Goal: Information Seeking & Learning: Learn about a topic

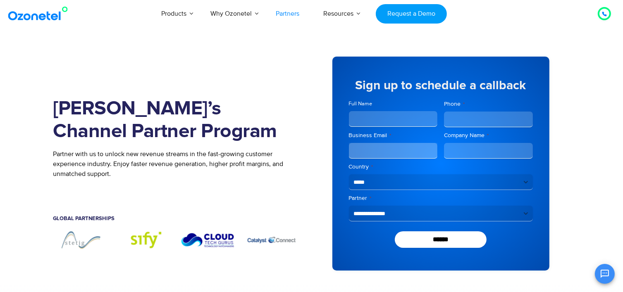
click at [604, 13] on icon at bounding box center [604, 14] width 4 height 4
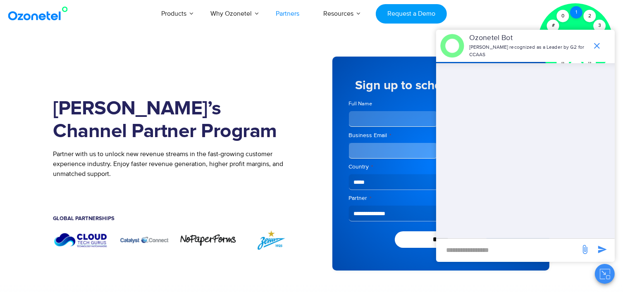
click at [576, 9] on div "1" at bounding box center [576, 12] width 12 height 12
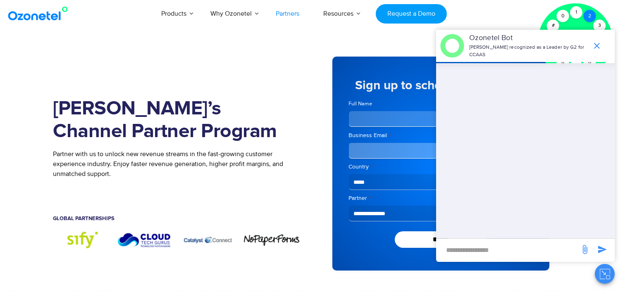
click at [588, 15] on div "2" at bounding box center [590, 16] width 12 height 12
click at [597, 43] on icon "end chat or minimize" at bounding box center [597, 46] width 6 height 6
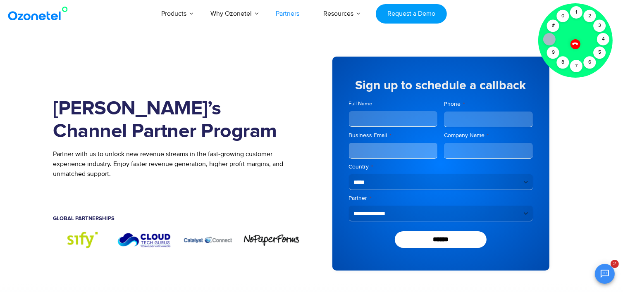
click at [574, 44] on icon at bounding box center [575, 44] width 6 height 6
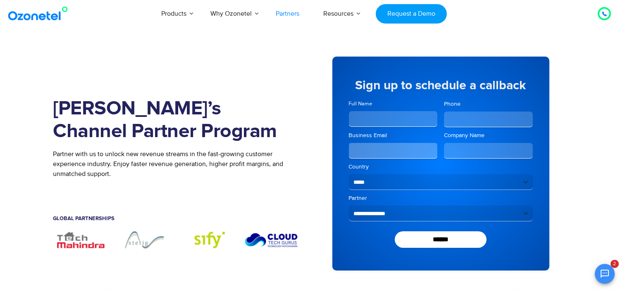
click at [604, 14] on icon at bounding box center [604, 14] width 5 height 5
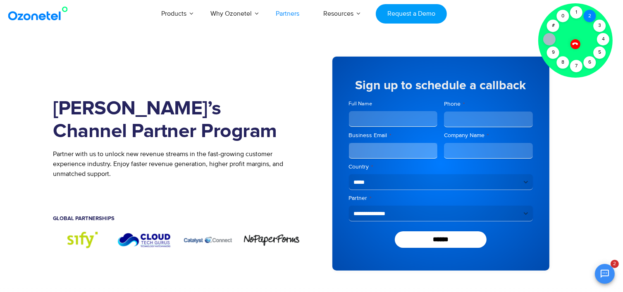
click at [588, 12] on div "2" at bounding box center [590, 16] width 12 height 12
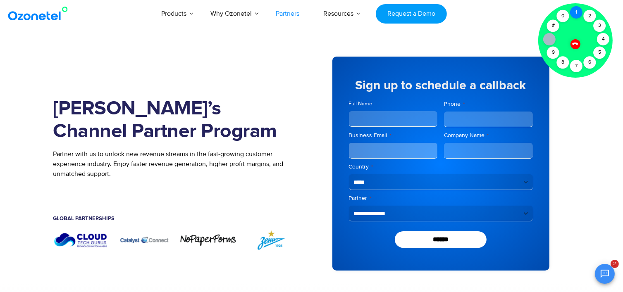
click at [576, 13] on div "1" at bounding box center [576, 12] width 12 height 12
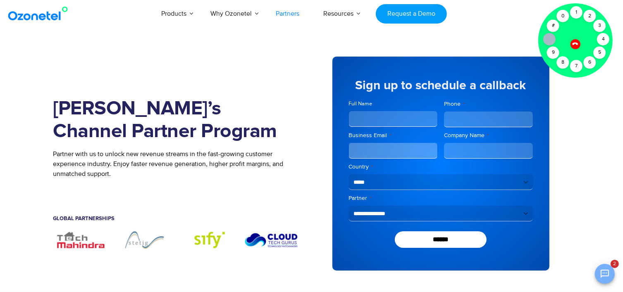
click at [605, 274] on icon "Open chat" at bounding box center [605, 274] width 10 height 10
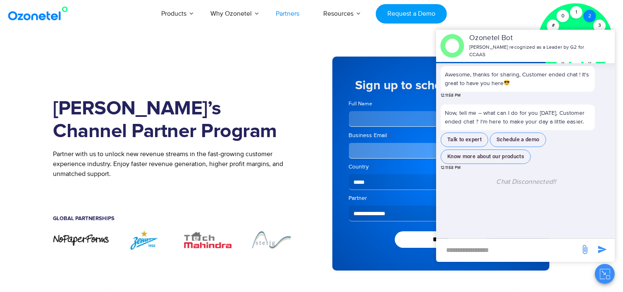
click at [587, 10] on div "2" at bounding box center [590, 16] width 12 height 12
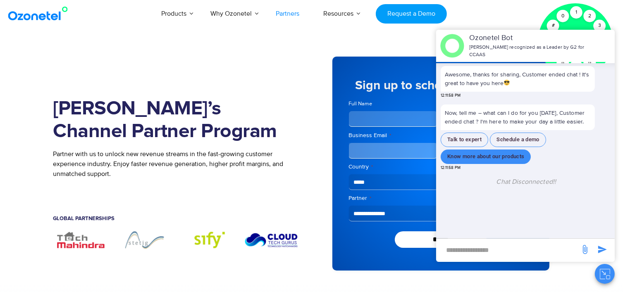
click at [473, 155] on button "Know more about our products" at bounding box center [486, 157] width 90 height 14
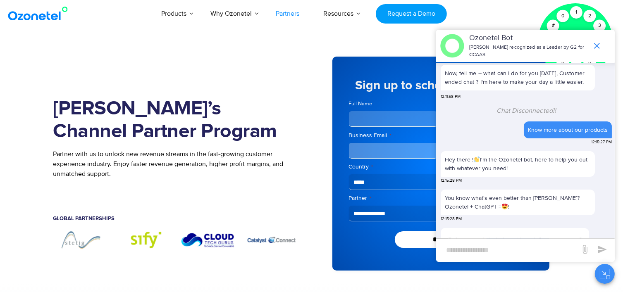
scroll to position [71, 0]
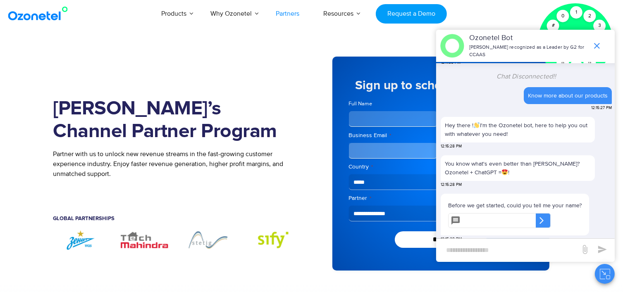
click at [602, 185] on div "You know what's even better than Ozonetel? Ozonetel + ChatGPT = ! 12:15:28 PM" at bounding box center [526, 173] width 171 height 36
click at [595, 43] on icon "end chat or minimize" at bounding box center [597, 46] width 6 height 6
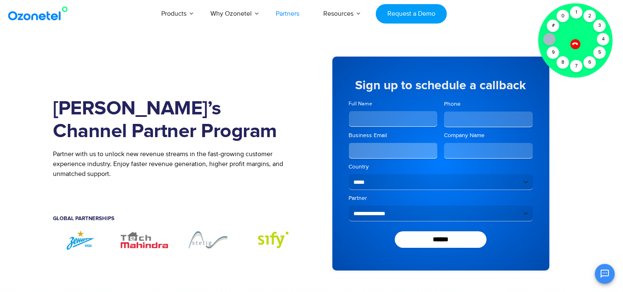
scroll to position [84, 0]
click at [577, 42] on icon at bounding box center [575, 43] width 7 height 7
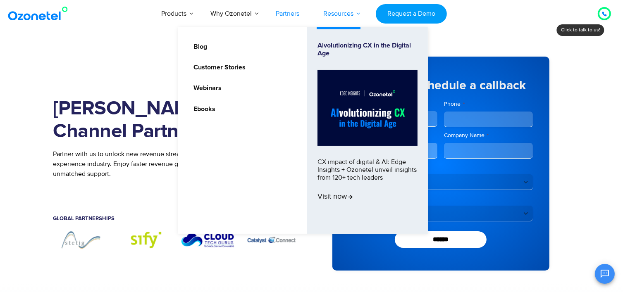
click at [338, 9] on link "Resources" at bounding box center [338, 13] width 54 height 27
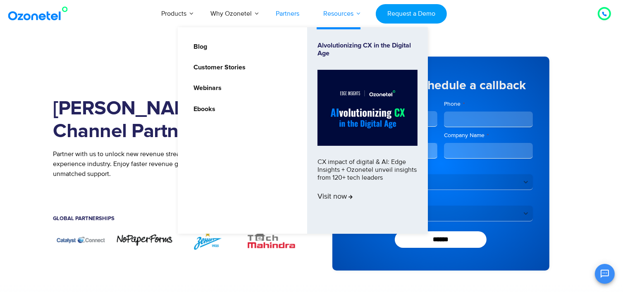
click at [351, 11] on link "Resources" at bounding box center [338, 13] width 54 height 27
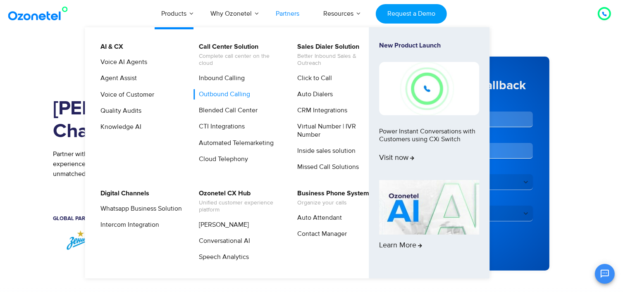
click at [221, 95] on link "Outbound Calling" at bounding box center [223, 94] width 58 height 10
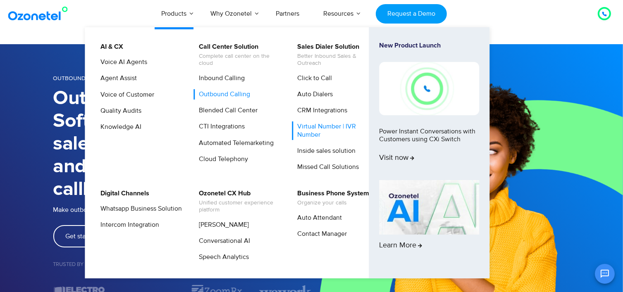
click at [334, 134] on link "Virtual Number | IVR Number" at bounding box center [336, 131] width 88 height 18
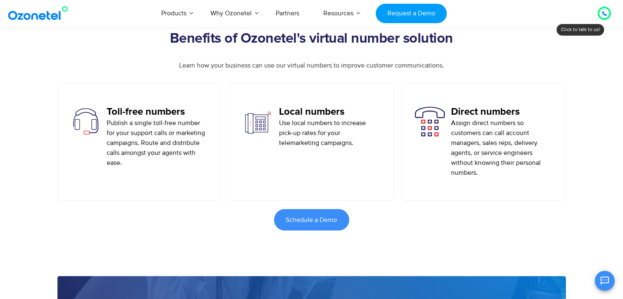
click at [121, 115] on h5 "Toll-free numbers" at bounding box center [158, 112] width 102 height 12
